Goal: Task Accomplishment & Management: Use online tool/utility

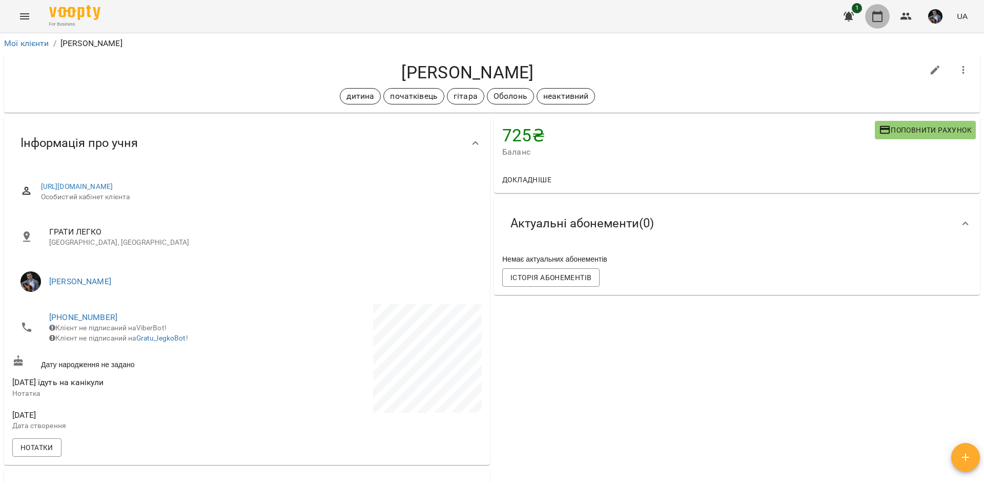
click at [877, 19] on icon "button" at bounding box center [877, 16] width 12 height 12
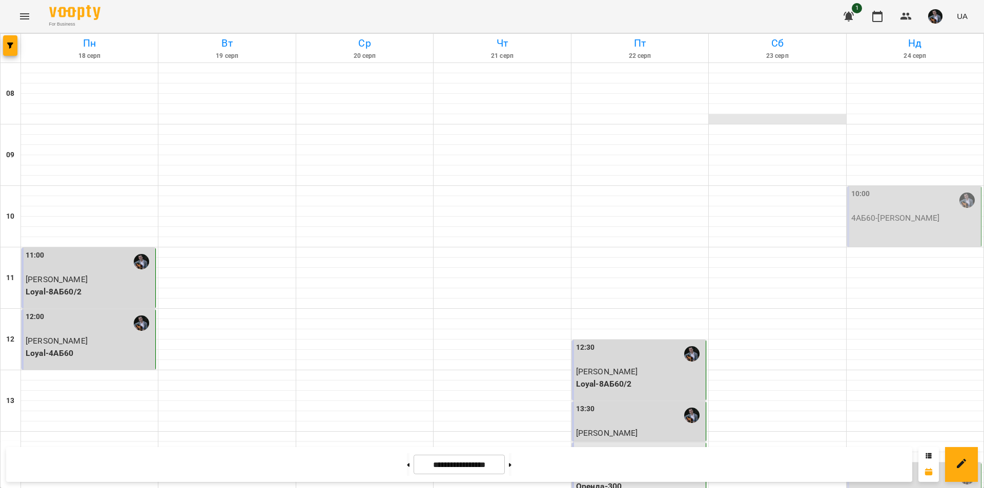
scroll to position [395, 0]
click at [511, 462] on button at bounding box center [510, 464] width 3 height 23
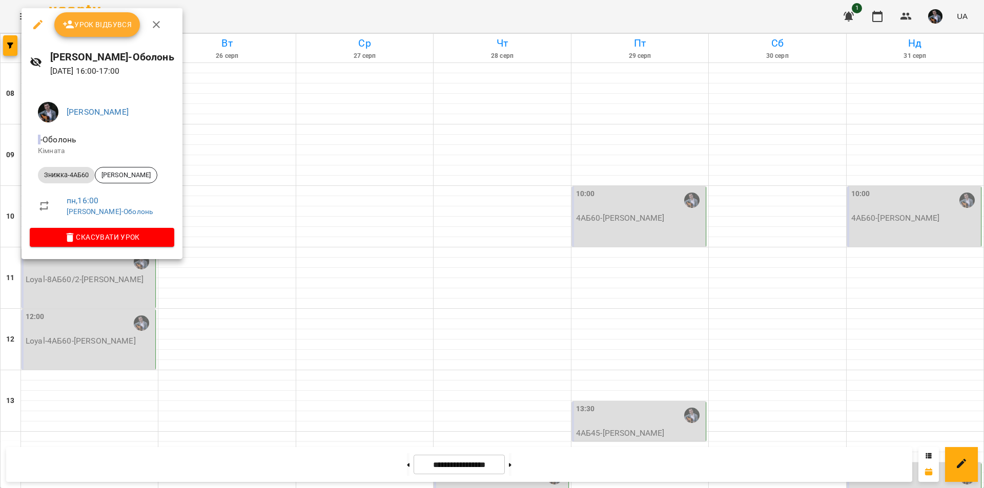
click at [229, 293] on div at bounding box center [492, 244] width 984 height 488
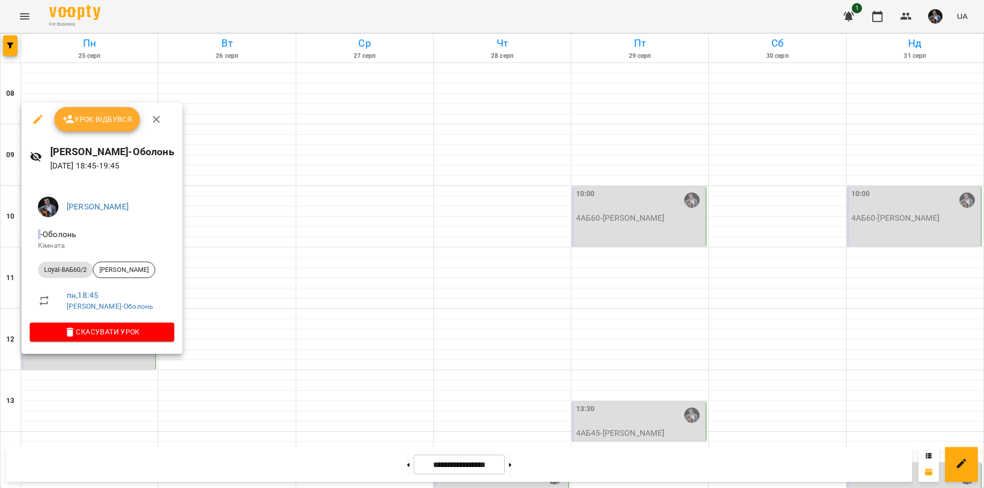
click at [251, 313] on div at bounding box center [492, 244] width 984 height 488
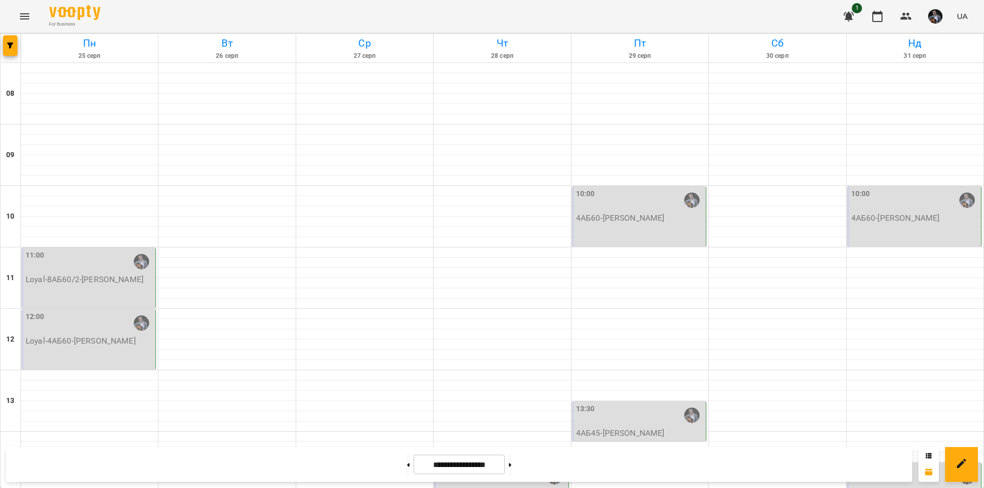
scroll to position [303, 0]
click at [407, 470] on button at bounding box center [408, 464] width 3 height 23
type input "**********"
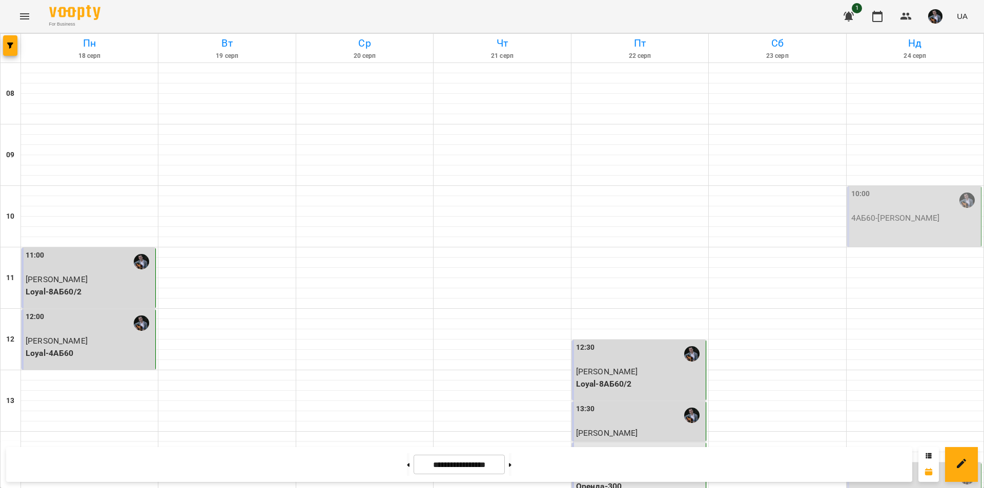
scroll to position [420, 0]
